Goal: Navigation & Orientation: Find specific page/section

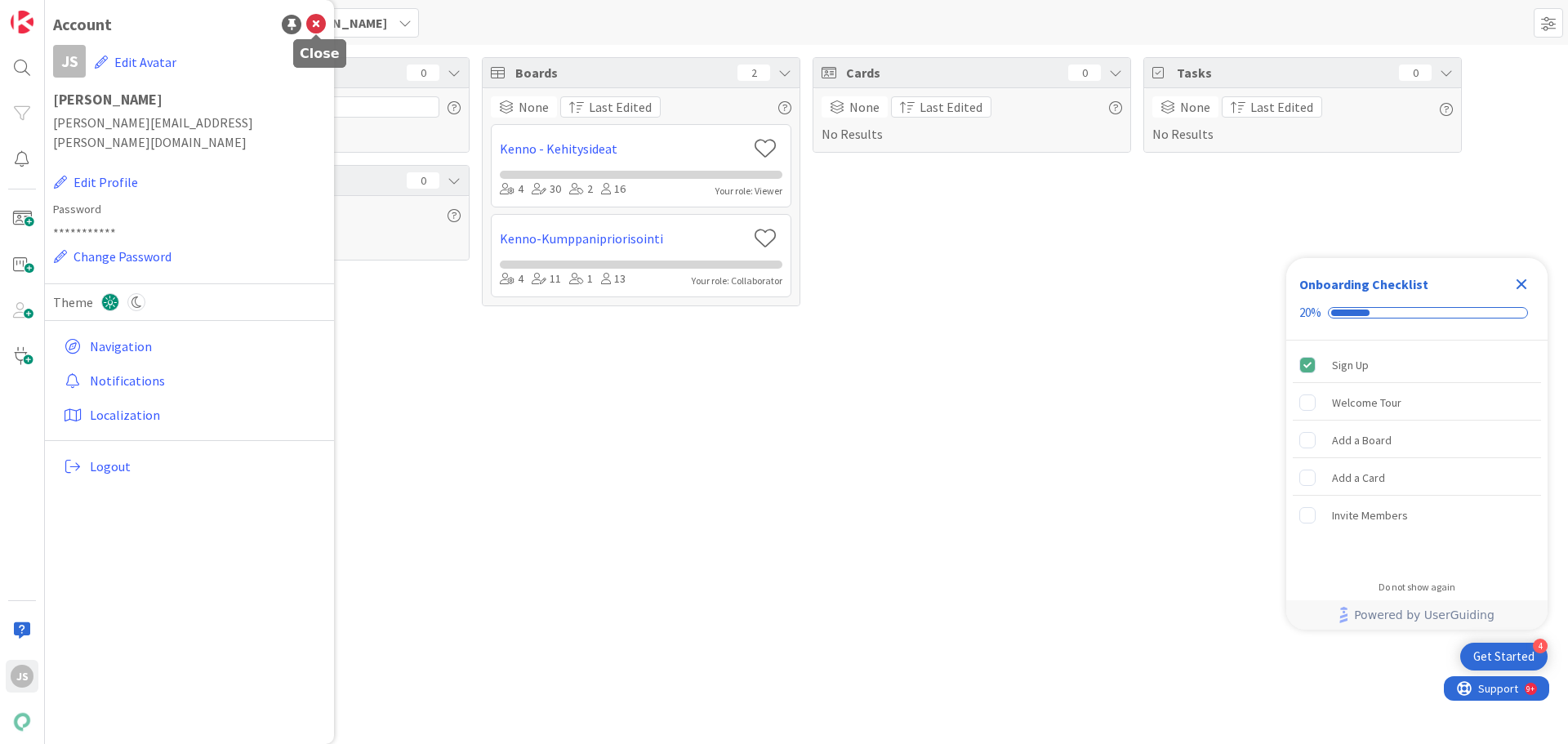
drag, startPoint x: 316, startPoint y: 22, endPoint x: 325, endPoint y: 17, distance: 10.3
click at [316, 22] on icon at bounding box center [316, 25] width 20 height 20
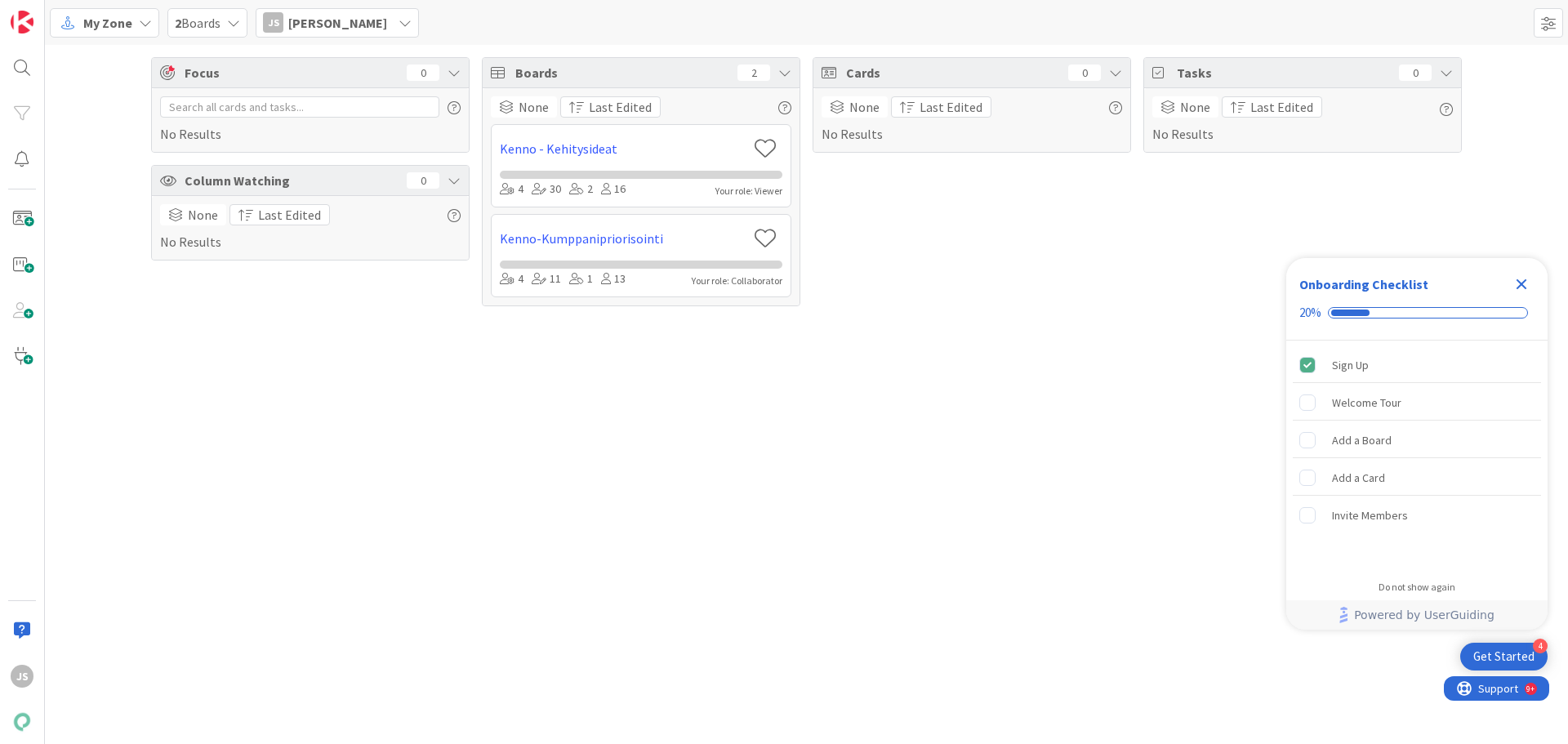
click at [122, 20] on span "My Zone" at bounding box center [108, 23] width 49 height 20
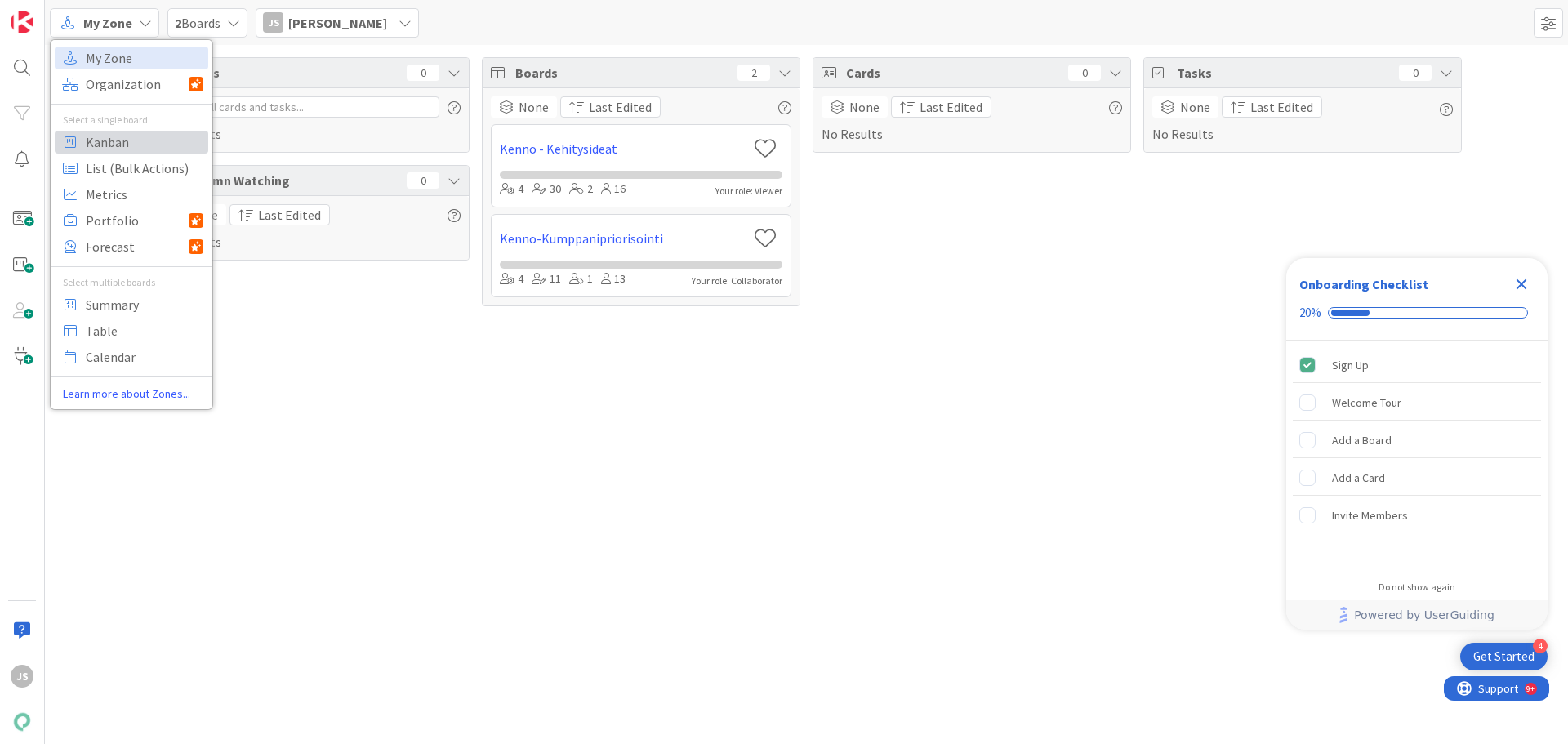
click at [111, 138] on span "Kanban" at bounding box center [144, 142] width 118 height 24
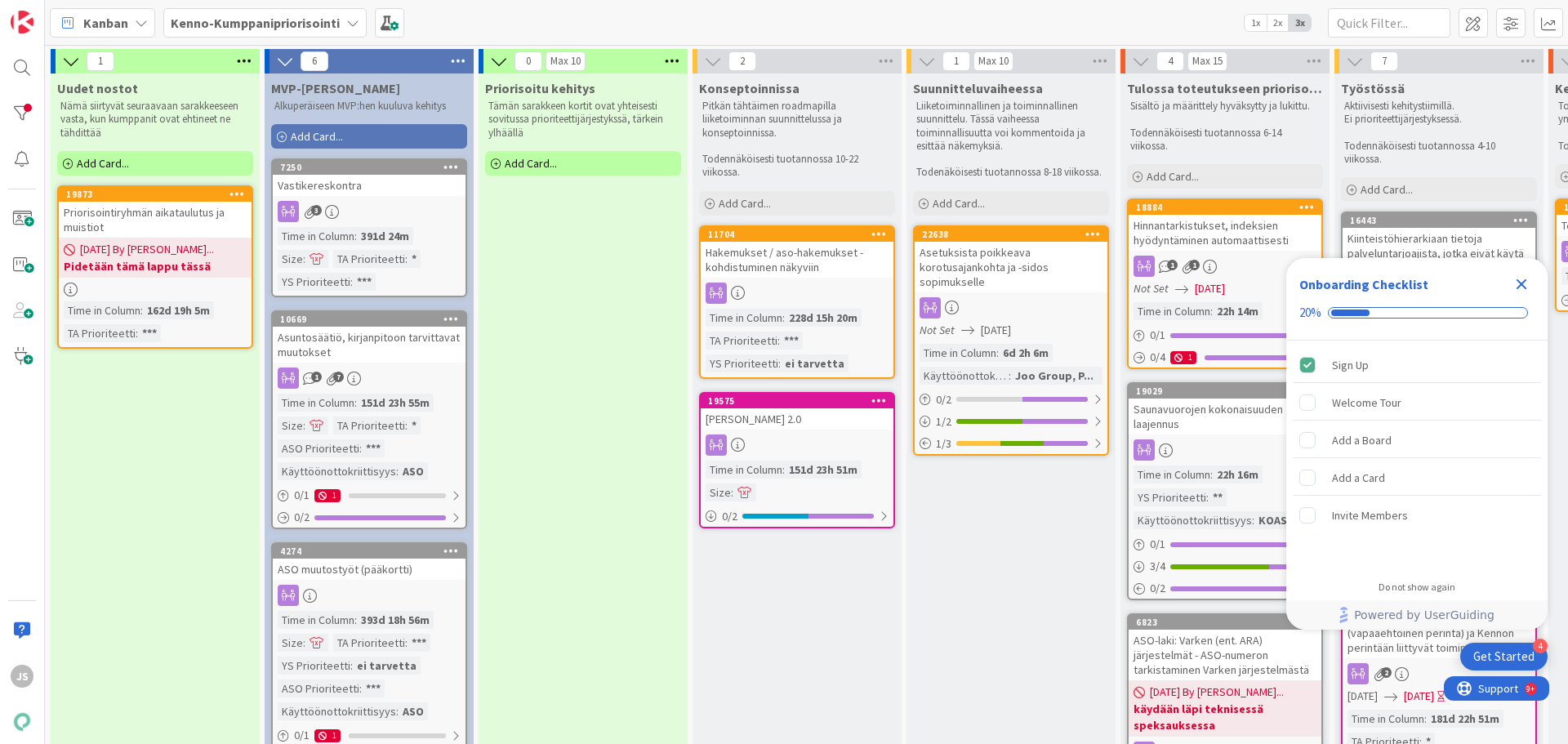
click at [1526, 289] on icon "Close Checklist" at bounding box center [1521, 284] width 11 height 11
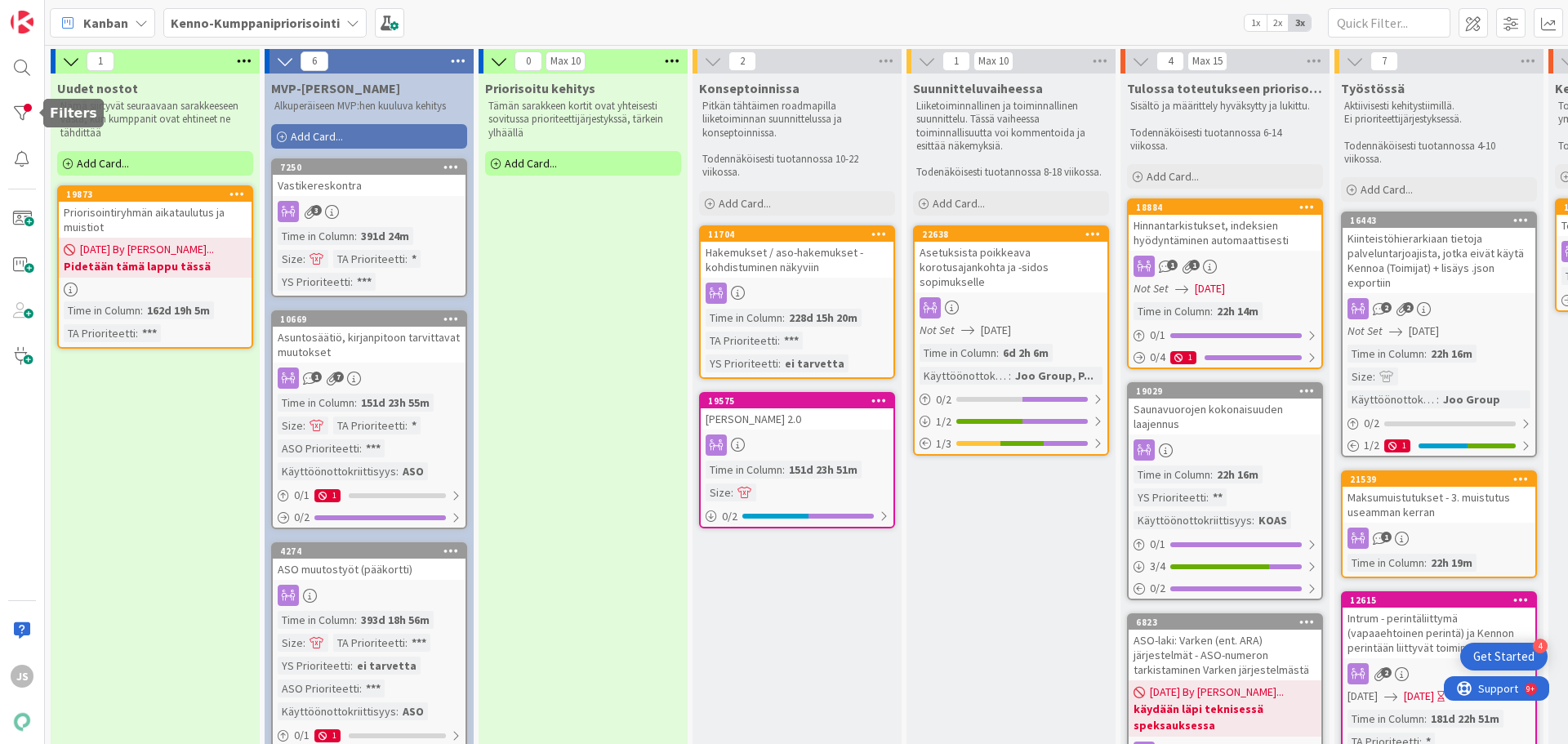
drag, startPoint x: 32, startPoint y: 110, endPoint x: 44, endPoint y: 124, distance: 18.4
click at [32, 110] on div at bounding box center [22, 113] width 33 height 33
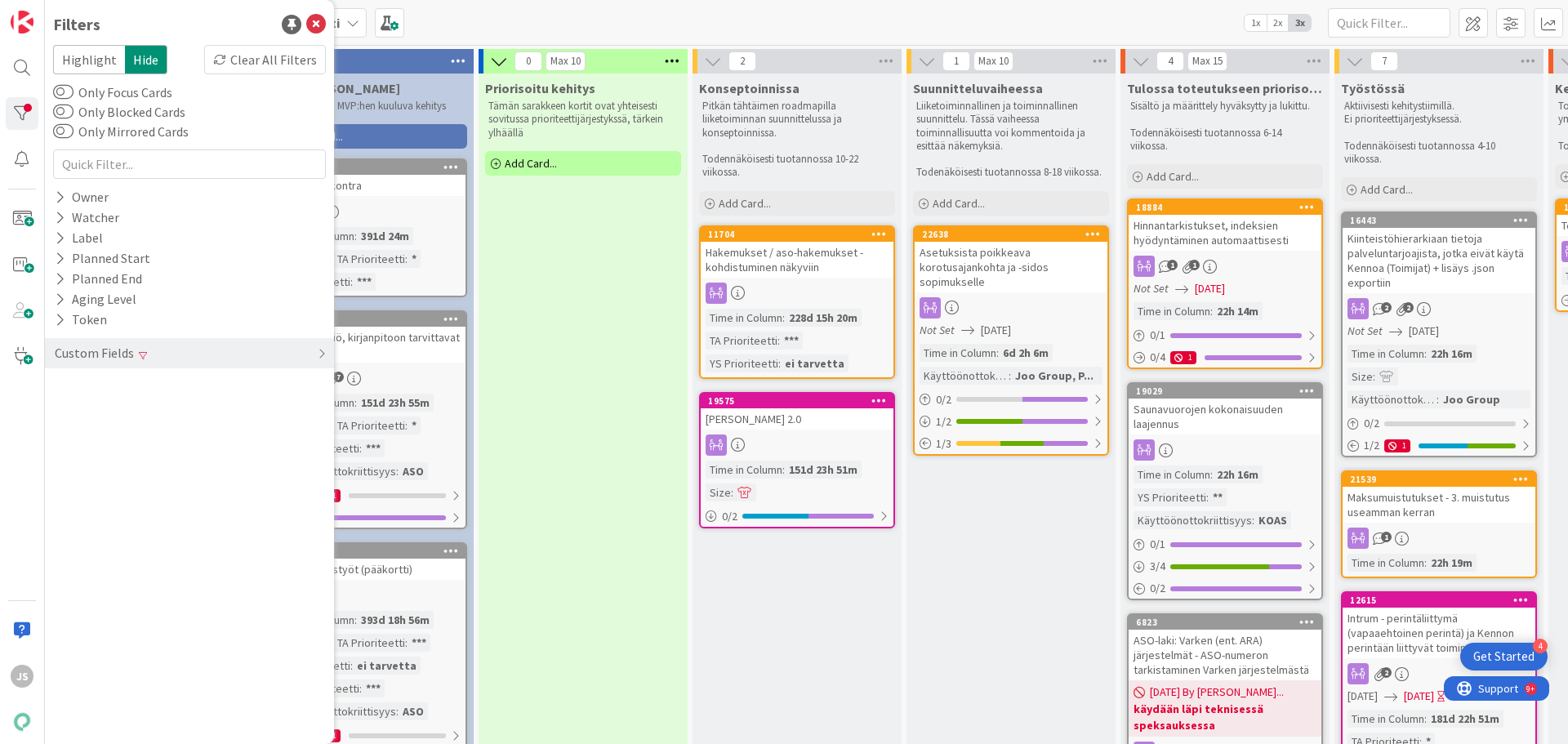
click at [123, 357] on div "Custom Fields" at bounding box center [94, 353] width 83 height 20
click at [274, 56] on div "Clear All Filters" at bounding box center [265, 59] width 122 height 29
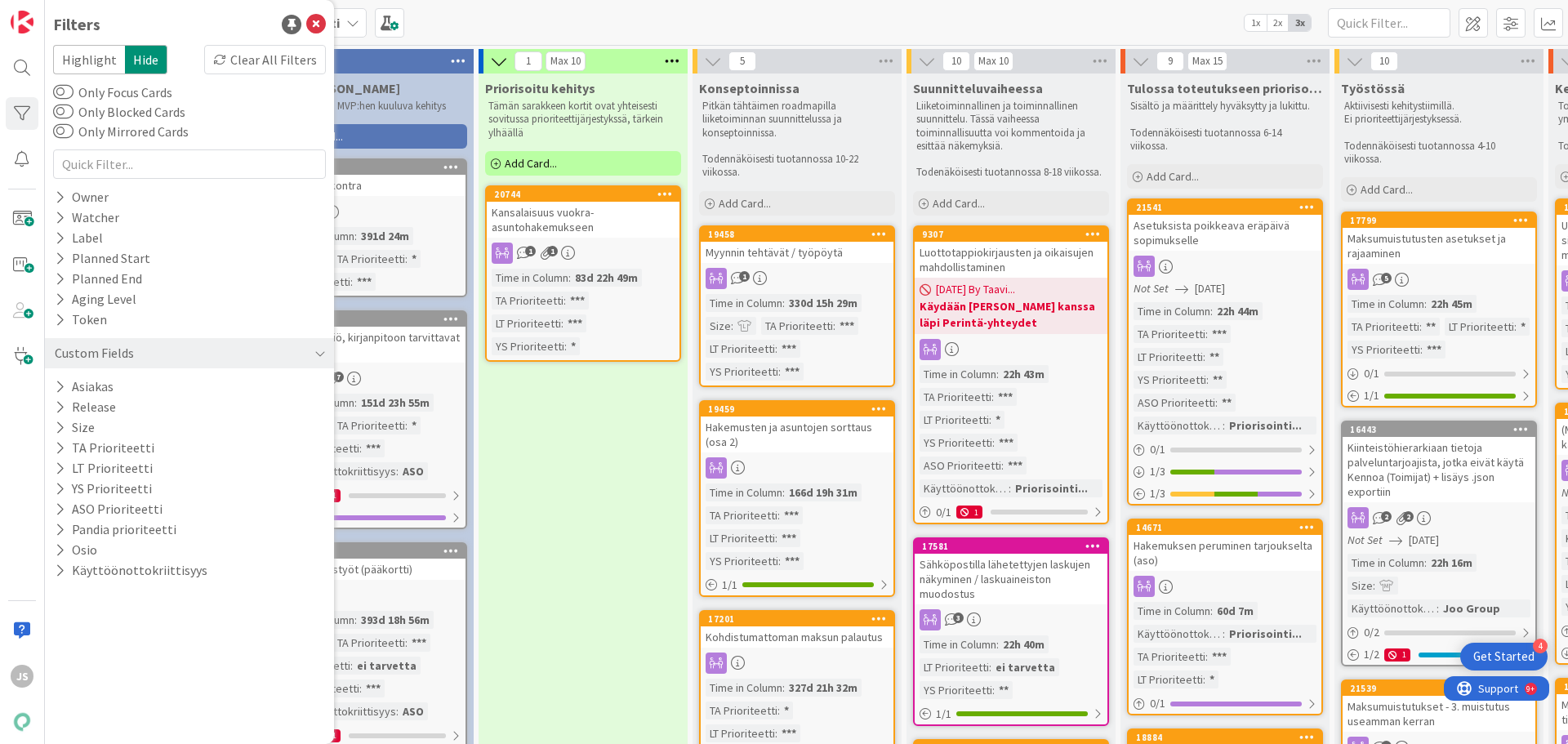
click at [539, 19] on div "Kanban Kenno-Kumppanipriorisointi 1x 2x 3x" at bounding box center [806, 23] width 1523 height 45
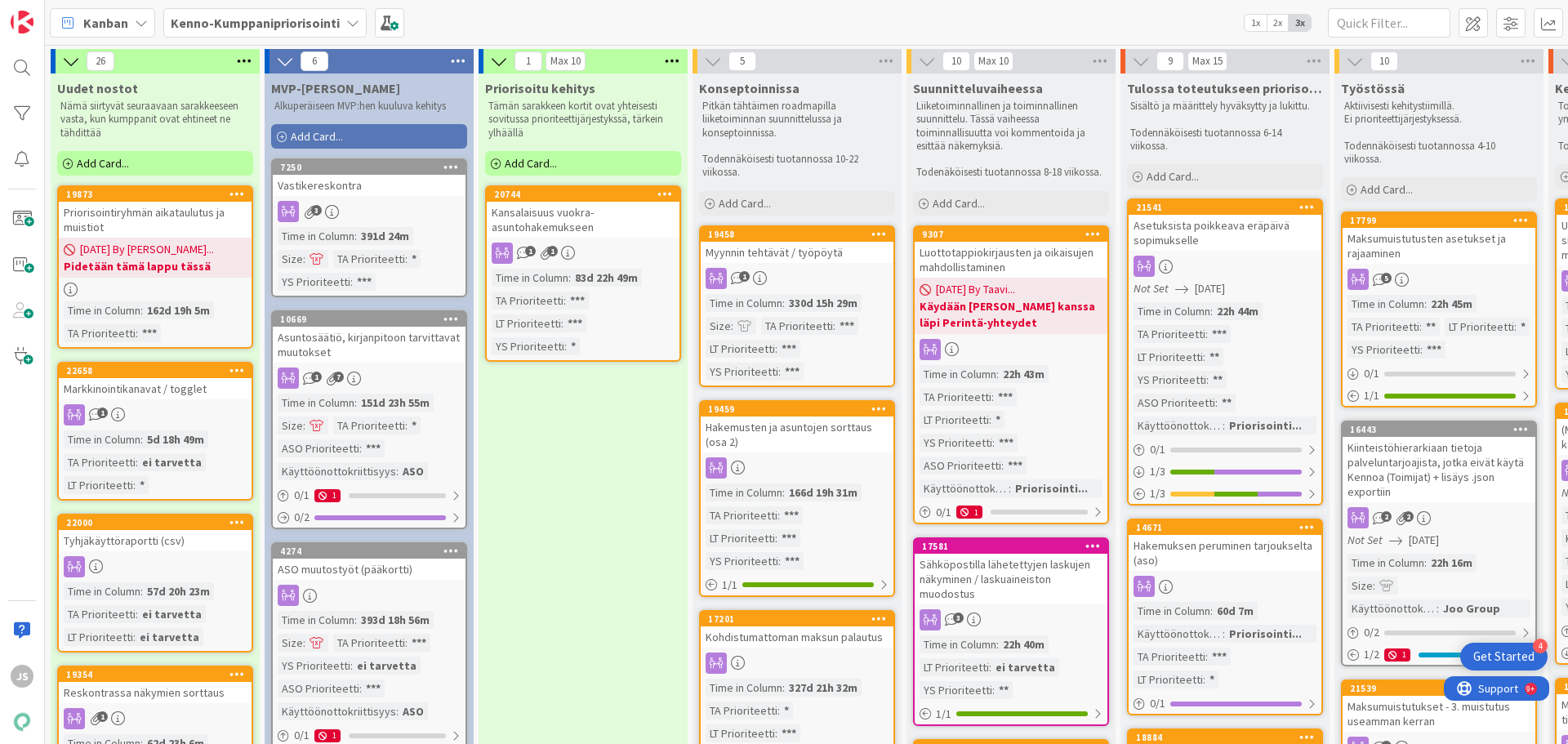
click at [171, 397] on div "Markkinointikanavat / togglet" at bounding box center [155, 389] width 193 height 21
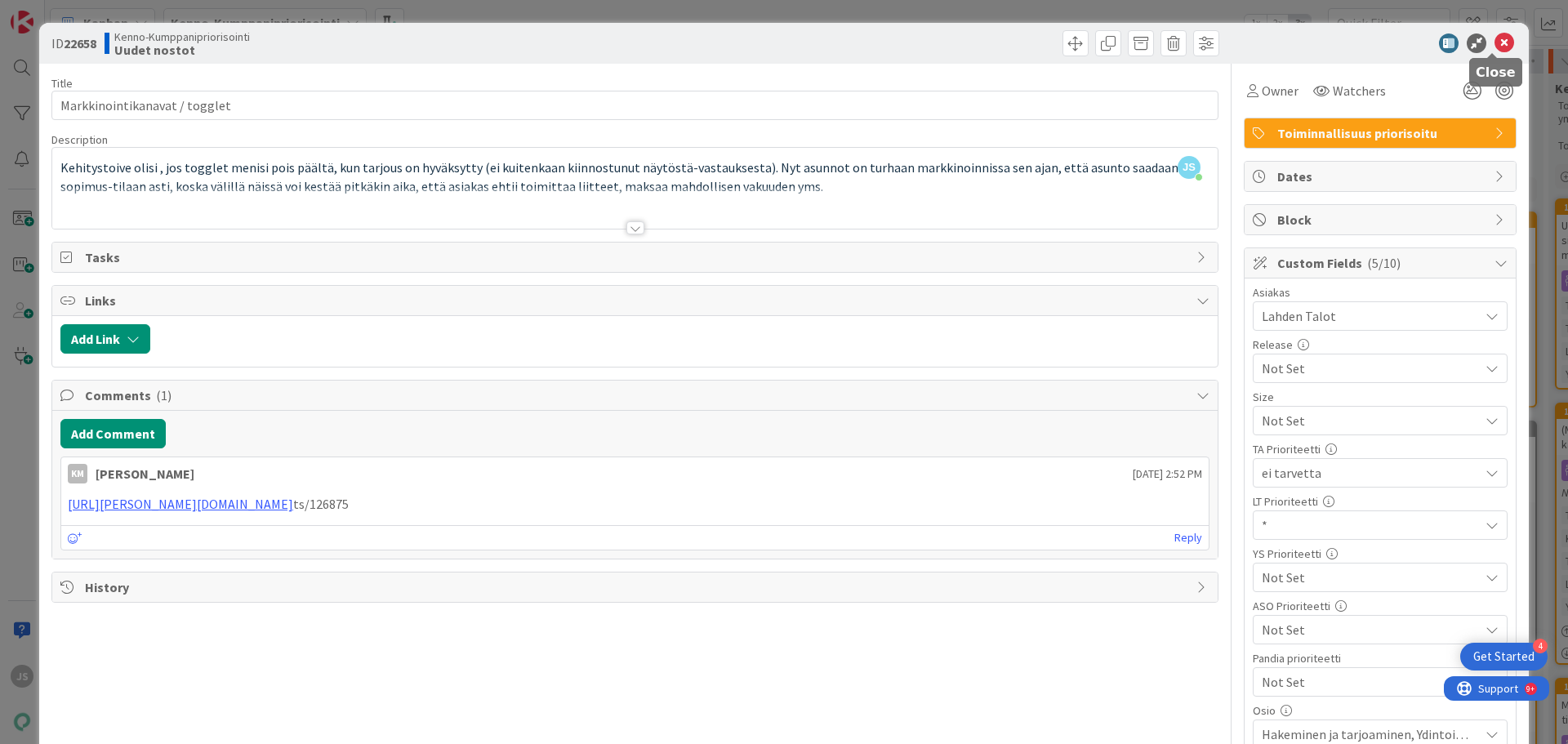
click at [1495, 42] on icon at bounding box center [1505, 43] width 20 height 20
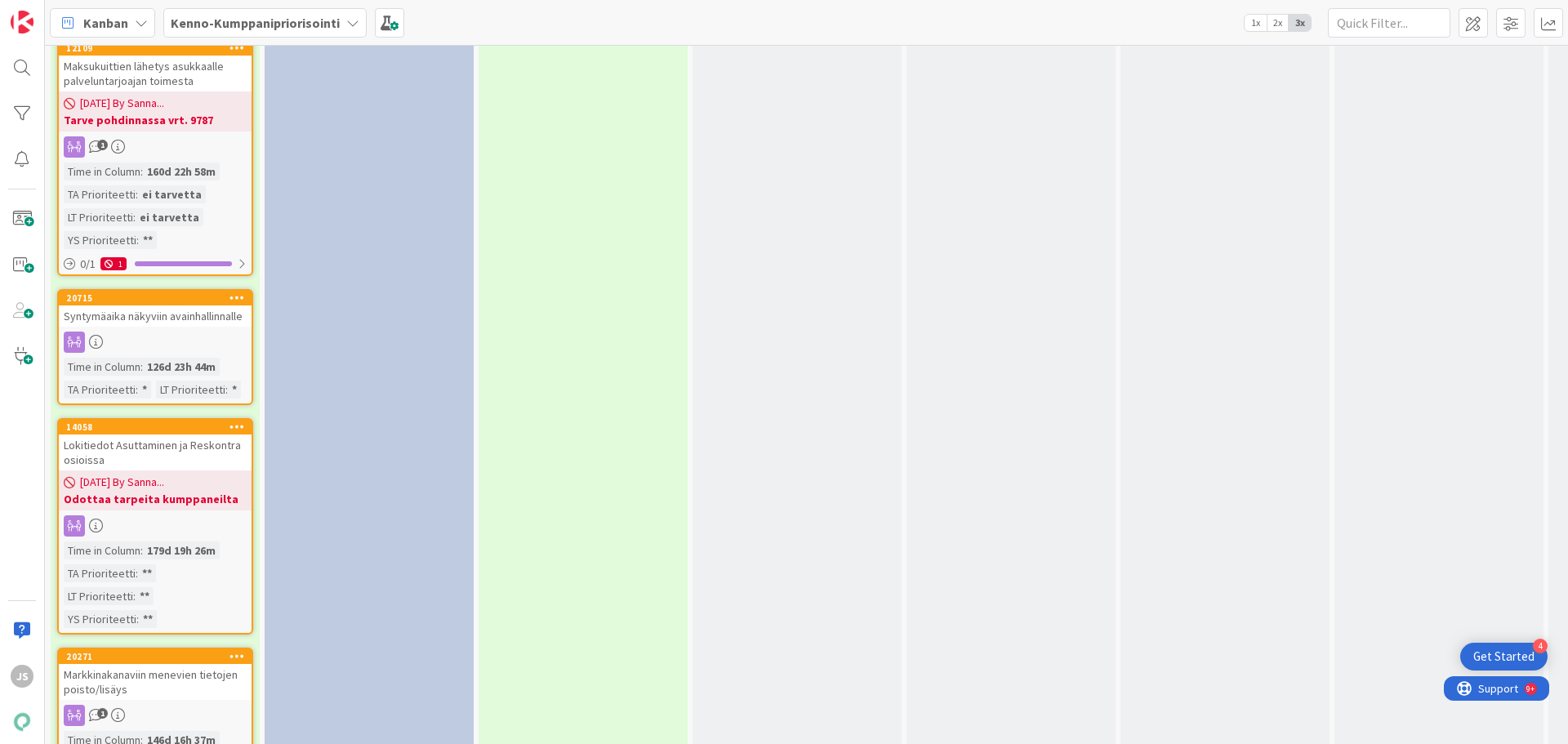
scroll to position [3024, 0]
